Goal: Task Accomplishment & Management: Manage account settings

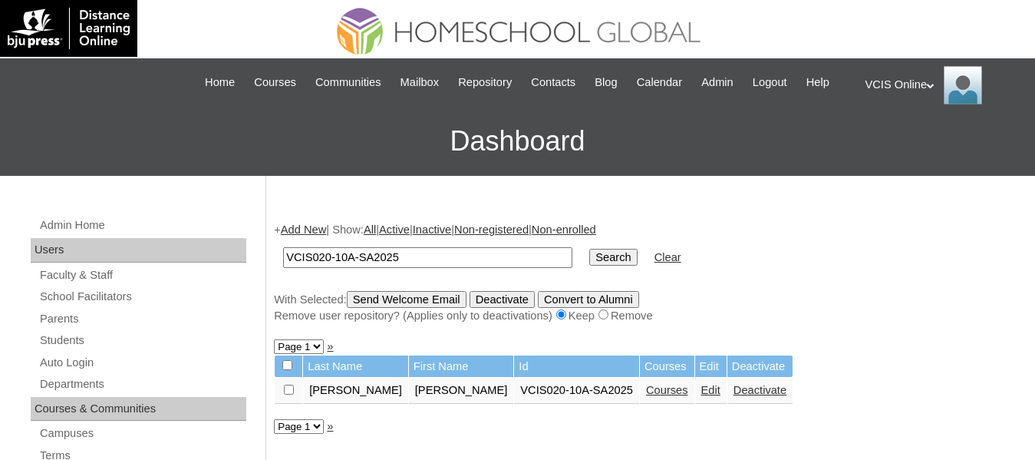
drag, startPoint x: 434, startPoint y: 279, endPoint x: 265, endPoint y: 273, distance: 168.1
type input "Sunga"
click at [589, 249] on input "Search" at bounding box center [613, 257] width 48 height 17
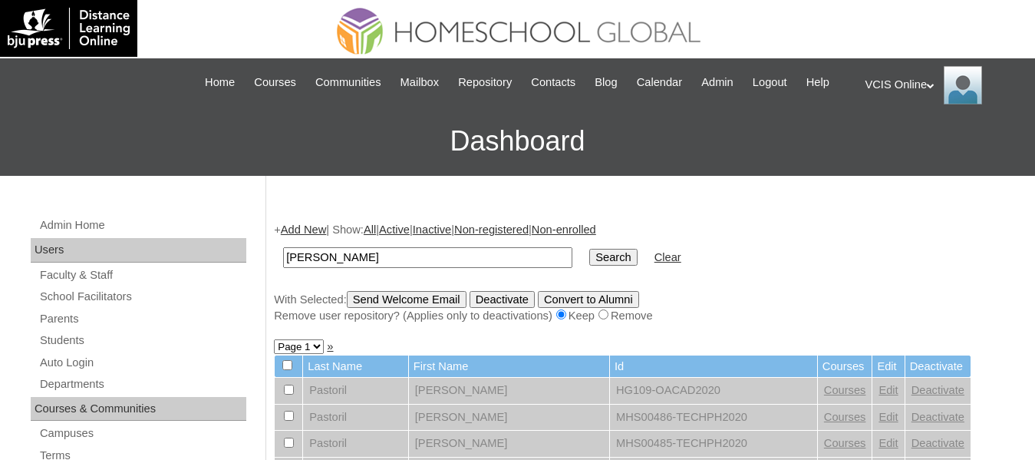
drag, startPoint x: 364, startPoint y: 281, endPoint x: 259, endPoint y: 279, distance: 105.1
type input "Rubiano"
click at [589, 249] on input "Search" at bounding box center [613, 257] width 48 height 17
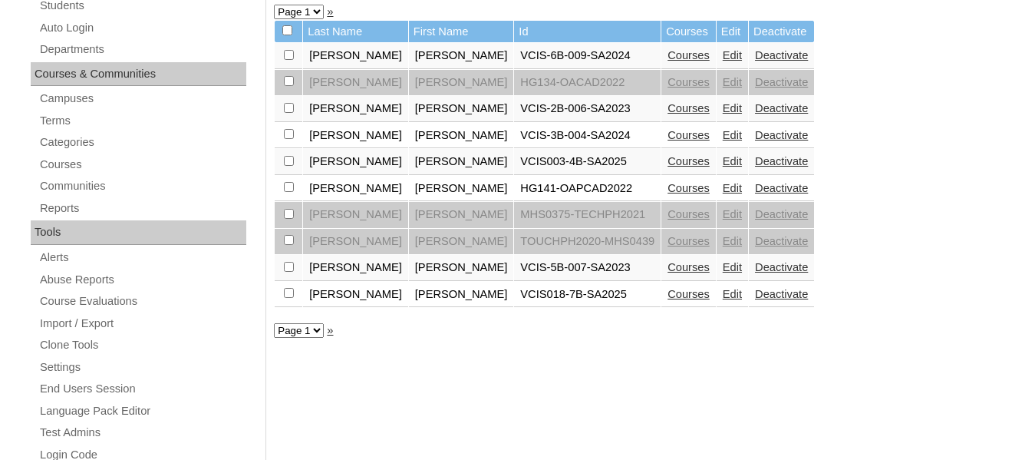
scroll to position [335, 0]
click at [723, 299] on link "Edit" at bounding box center [732, 293] width 19 height 12
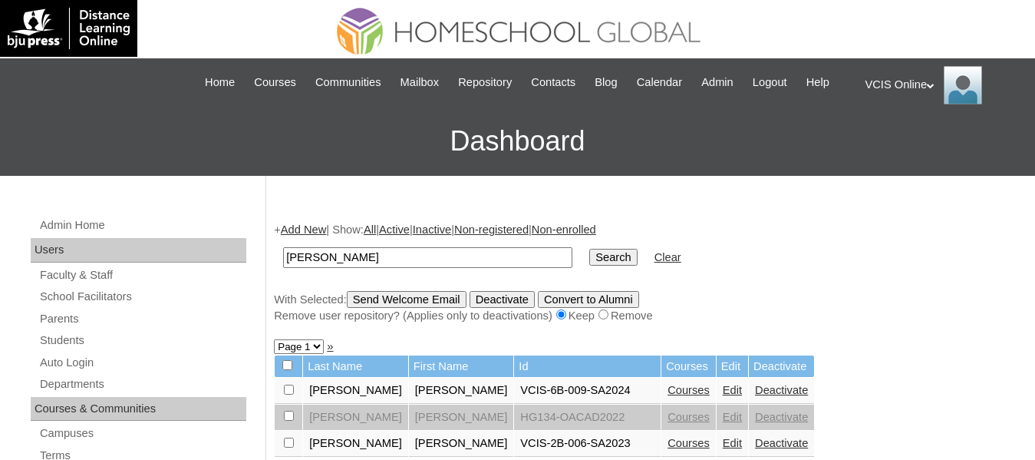
scroll to position [45, 0]
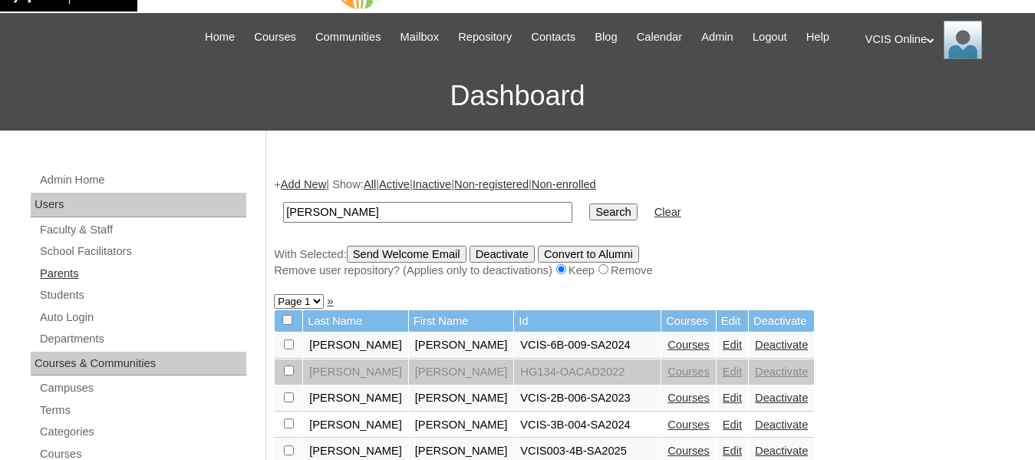
click at [60, 283] on link "Parents" at bounding box center [142, 273] width 208 height 19
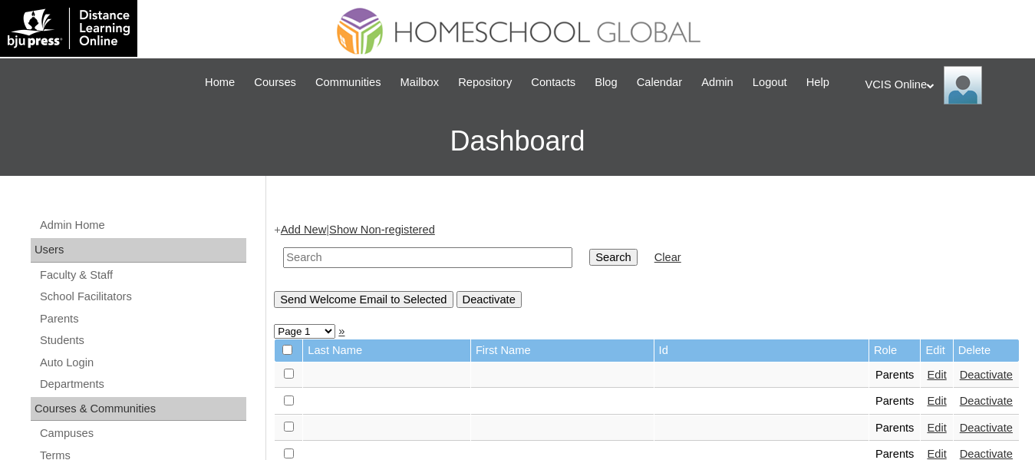
click at [375, 268] on input "text" at bounding box center [427, 257] width 289 height 21
type input "[PERSON_NAME]"
click at [589, 249] on input "Search" at bounding box center [613, 257] width 48 height 17
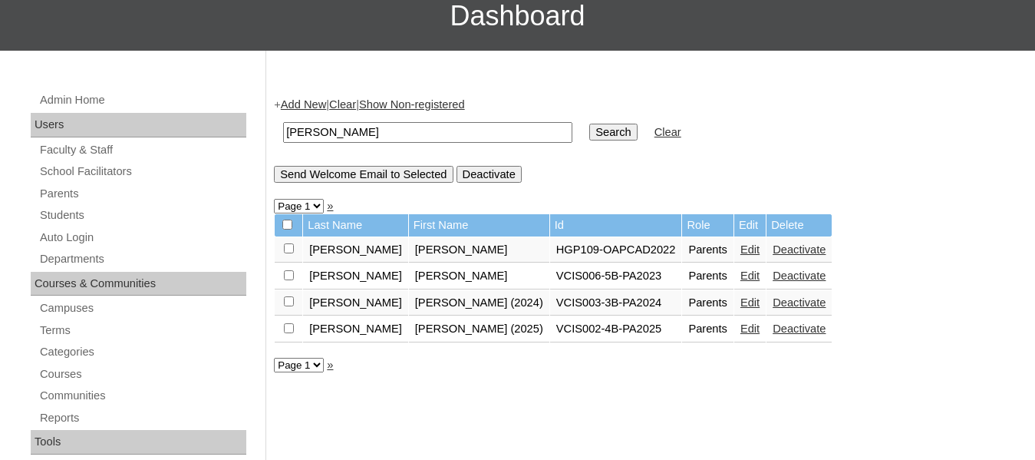
scroll to position [129, 0]
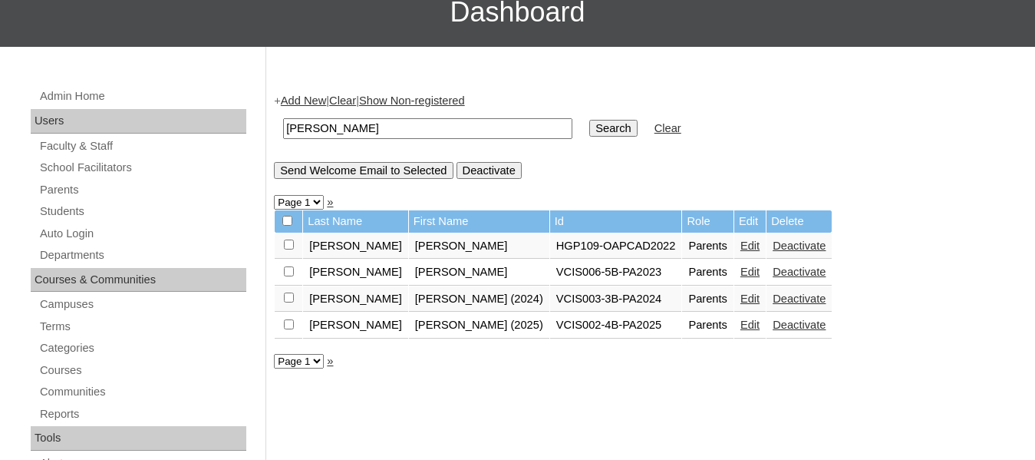
click at [740, 331] on link "Edit" at bounding box center [749, 324] width 19 height 12
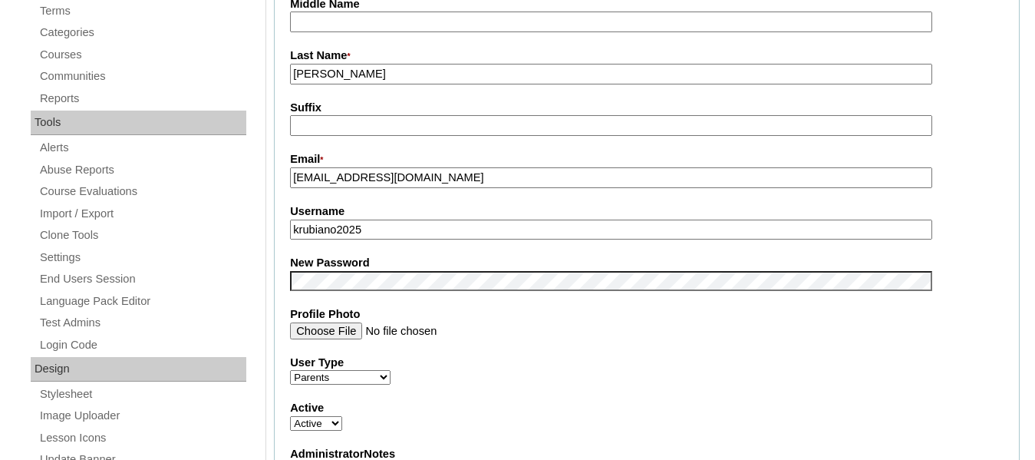
scroll to position [447, 0]
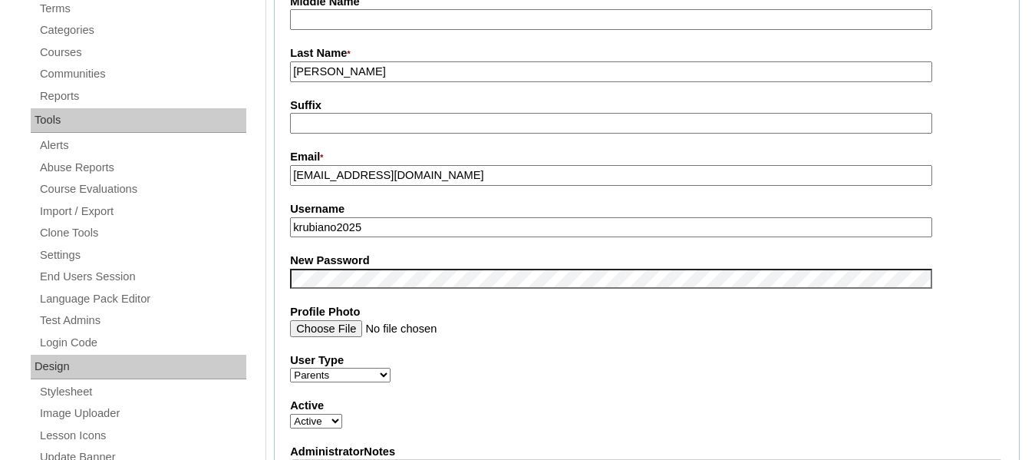
click at [543, 238] on input "krubiano2025" at bounding box center [611, 227] width 642 height 21
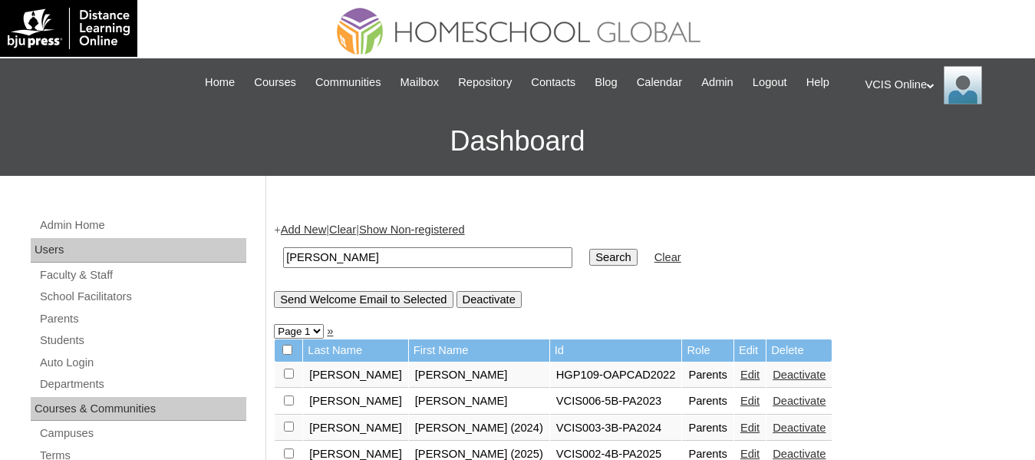
scroll to position [110, 0]
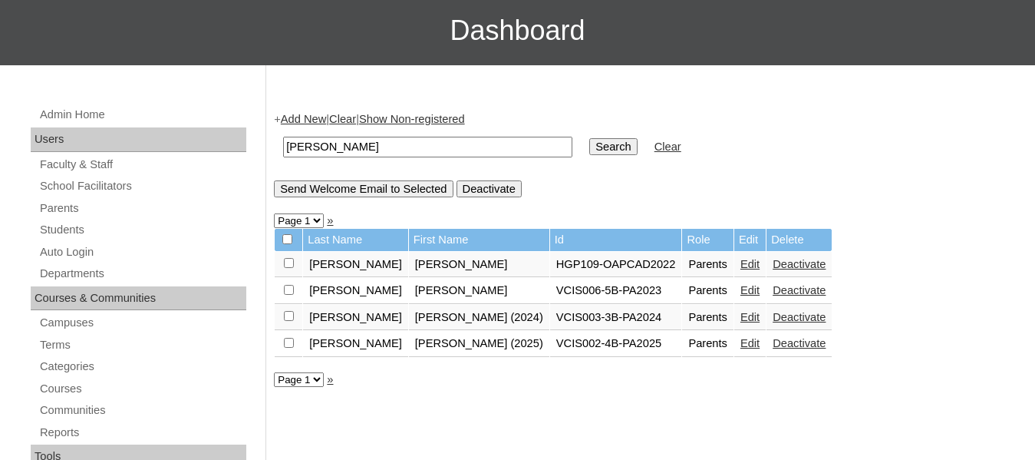
click at [430, 157] on input "[PERSON_NAME]" at bounding box center [427, 147] width 289 height 21
click at [589, 155] on input "Search" at bounding box center [613, 146] width 48 height 17
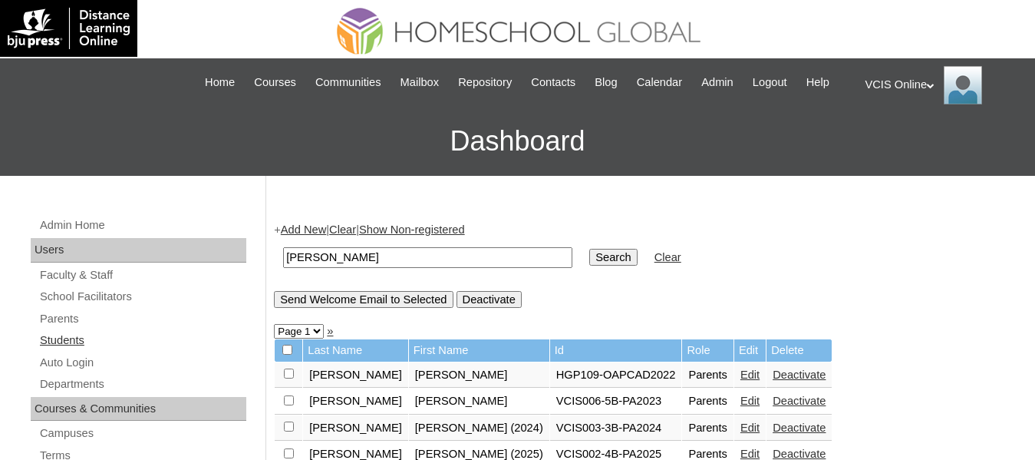
click at [71, 350] on link "Students" at bounding box center [142, 340] width 208 height 19
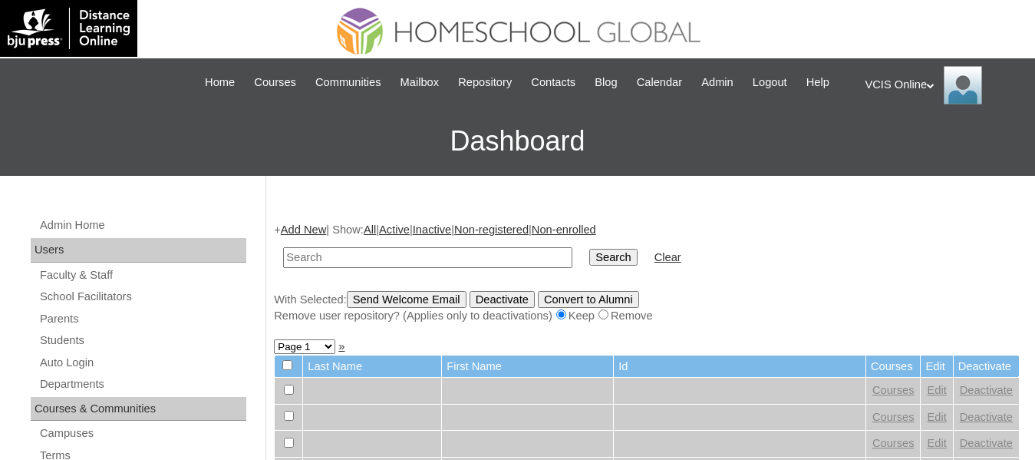
click at [366, 268] on input "text" at bounding box center [427, 257] width 289 height 21
type input "[PERSON_NAME]"
click at [589, 249] on input "Search" at bounding box center [613, 257] width 48 height 17
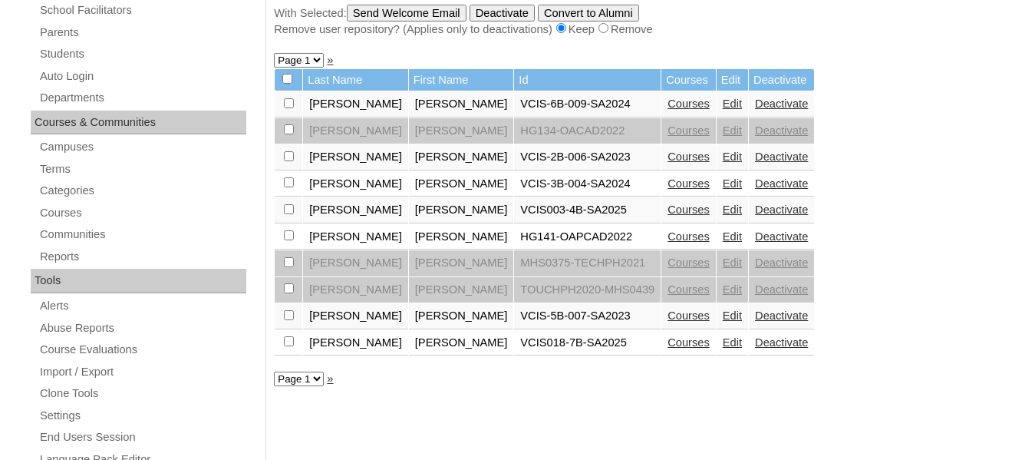
scroll to position [288, 0]
